Goal: Task Accomplishment & Management: Manage account settings

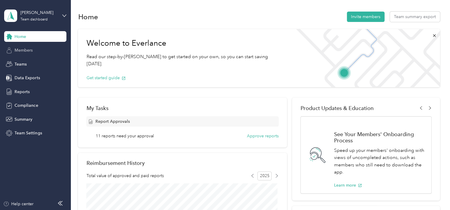
click at [27, 51] on span "Members" at bounding box center [24, 50] width 18 height 6
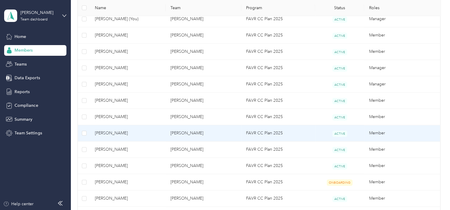
scroll to position [207, 0]
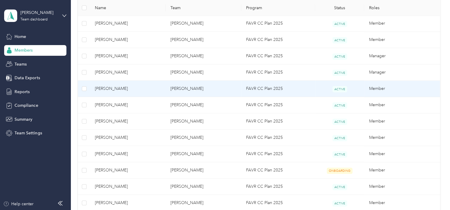
click at [134, 88] on span "[PERSON_NAME]" at bounding box center [128, 88] width 66 height 7
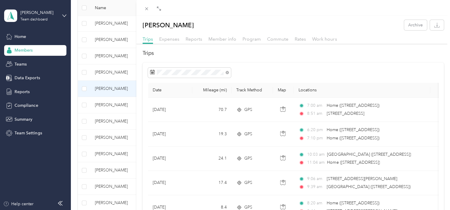
click at [73, 86] on div "[PERSON_NAME] Archive Trips Expenses Reports Member info Program Commute Rates …" at bounding box center [225, 105] width 450 height 210
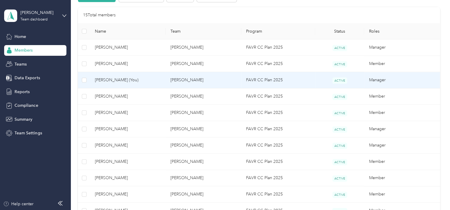
scroll to position [145, 0]
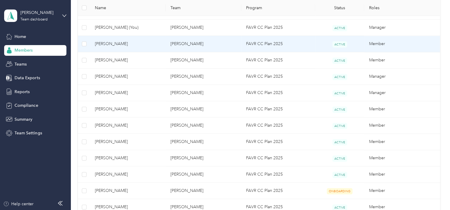
scroll to position [207, 0]
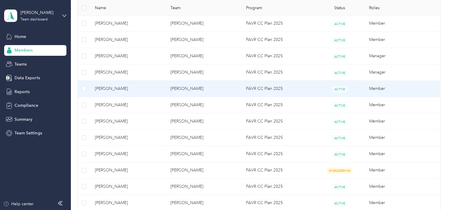
click at [117, 85] on span "[PERSON_NAME]" at bounding box center [128, 88] width 66 height 7
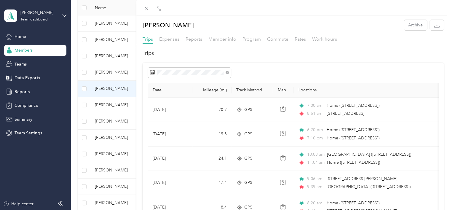
click at [90, 53] on div "[PERSON_NAME] Archive Trips Expenses Reports Member info Program Commute Rates …" at bounding box center [225, 105] width 450 height 210
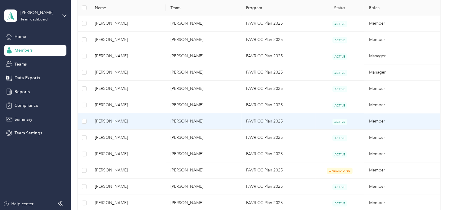
scroll to position [237, 0]
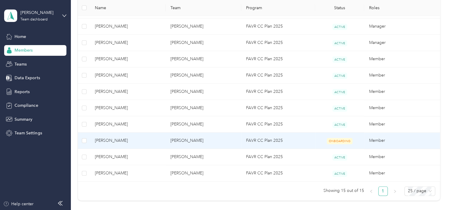
click at [127, 140] on span "[PERSON_NAME]" at bounding box center [128, 140] width 66 height 7
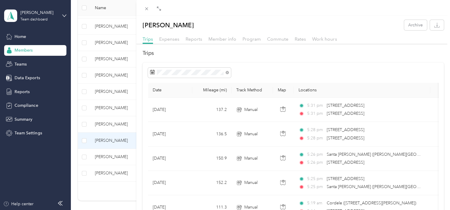
click at [22, 34] on div "[PERSON_NAME] Archive Trips Expenses Reports Member info Program Commute Rates …" at bounding box center [225, 105] width 450 height 210
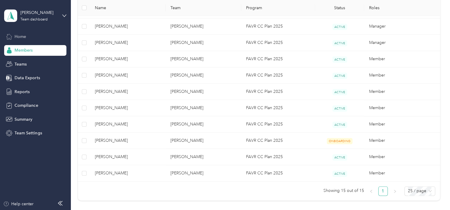
click at [21, 36] on span "Home" at bounding box center [21, 36] width 12 height 6
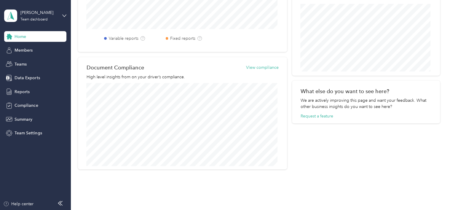
scroll to position [89, 0]
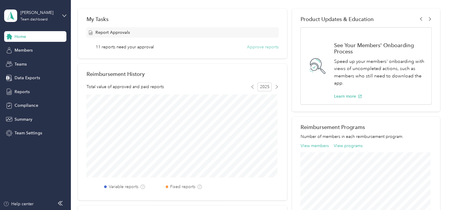
click at [264, 48] on button "Approve reports" at bounding box center [263, 47] width 32 height 6
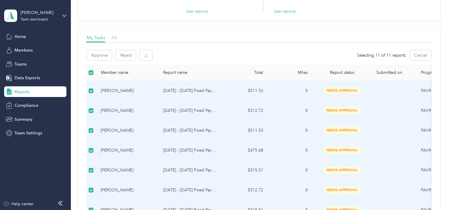
scroll to position [30, 0]
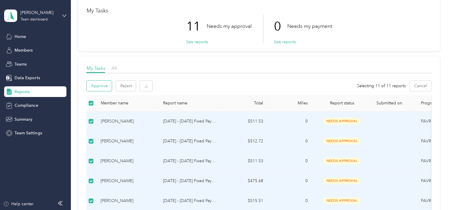
click at [96, 85] on button "Approve" at bounding box center [99, 86] width 25 height 10
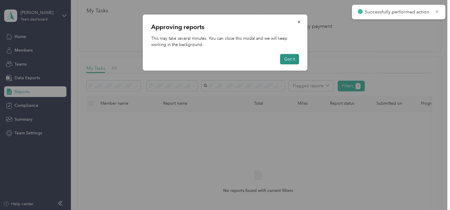
click at [289, 58] on button "Got it" at bounding box center [289, 59] width 19 height 10
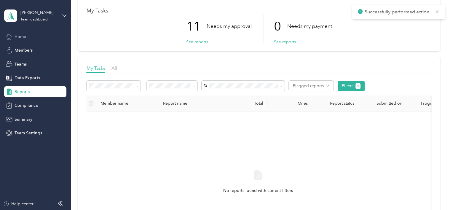
click at [22, 36] on span "Home" at bounding box center [21, 36] width 12 height 6
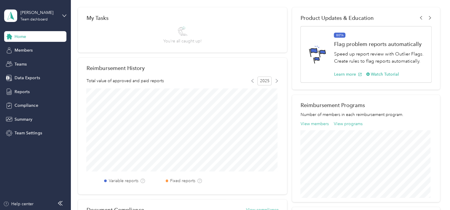
scroll to position [59, 0]
